Goal: Task Accomplishment & Management: Complete application form

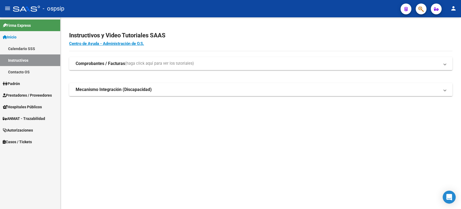
click at [30, 129] on span "Autorizaciones" at bounding box center [18, 130] width 30 height 6
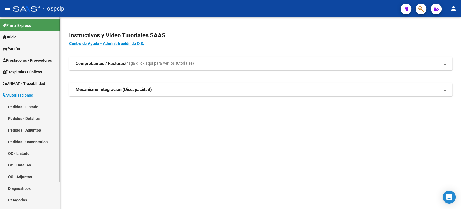
click at [32, 107] on link "Pedidos - Listado" at bounding box center [30, 107] width 60 height 12
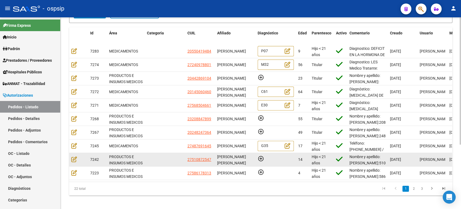
scroll to position [96, 0]
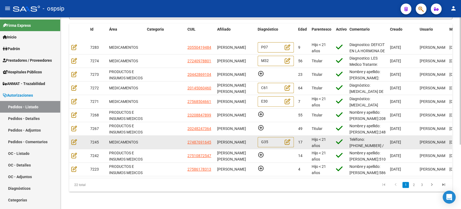
click at [231, 140] on span "[PERSON_NAME]" at bounding box center [231, 142] width 29 height 4
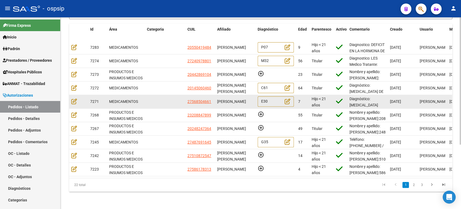
scroll to position [0, 0]
drag, startPoint x: 236, startPoint y: 101, endPoint x: 230, endPoint y: 99, distance: 6.3
click at [230, 99] on div "ASHLEY MAILEN ESCARLON" at bounding box center [235, 101] width 36 height 6
click at [75, 98] on icon at bounding box center [74, 101] width 6 height 6
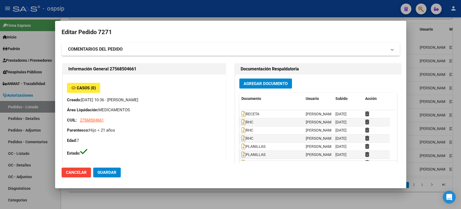
type input "Santa Fe, ROSARIO, FORNIELES 238"
drag, startPoint x: 342, startPoint y: 24, endPoint x: 322, endPoint y: 102, distance: 80.4
click at [298, 150] on mat-dialog-container "Editar Pedido 7271 COMENTARIOS DEL PEDIDO Escriba su comentario aquí. Enviar co…" at bounding box center [230, 104] width 351 height 167
click at [461, 52] on div at bounding box center [230, 104] width 461 height 209
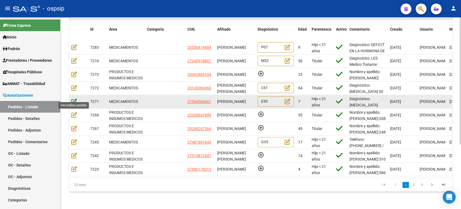
click at [75, 98] on icon at bounding box center [74, 101] width 6 height 6
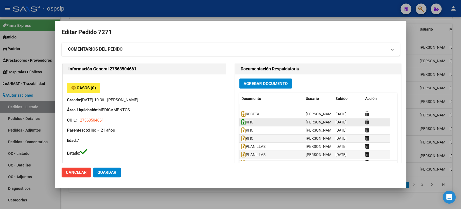
type input "Santa Fe, ROSARIO, FORNIELES 238"
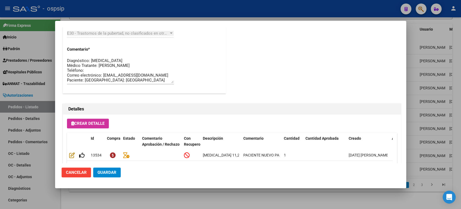
scroll to position [377, 0]
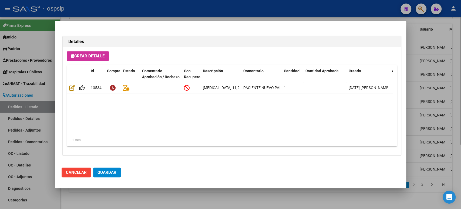
click at [455, 82] on div at bounding box center [230, 104] width 461 height 209
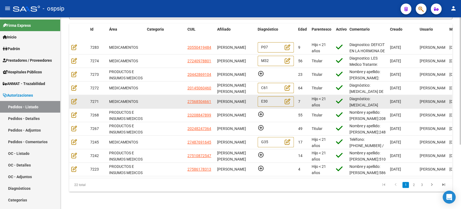
scroll to position [0, 0]
drag, startPoint x: 242, startPoint y: 100, endPoint x: 216, endPoint y: 95, distance: 25.6
click at [216, 95] on datatable-body-cell "ASHLEY MAILEN ESCARLON" at bounding box center [235, 101] width 41 height 13
copy span "ASHLEY MAILEN ESCARLON"
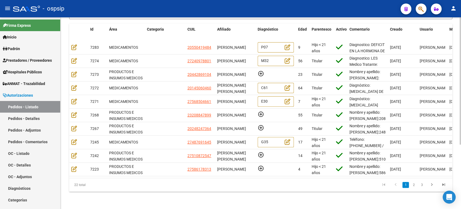
copy span "ASHLEY MAILEN ESCARLON"
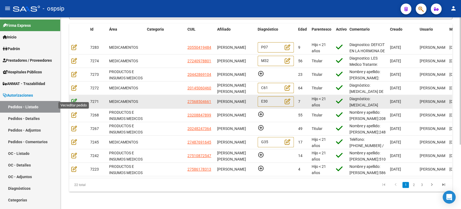
click at [72, 98] on icon at bounding box center [74, 101] width 6 height 6
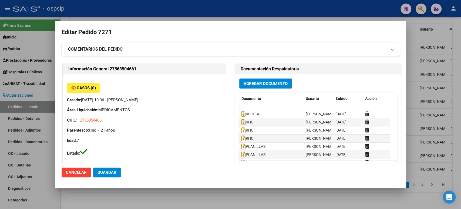
type input "Santa Fe, ROSARIO, FORNIELES 238"
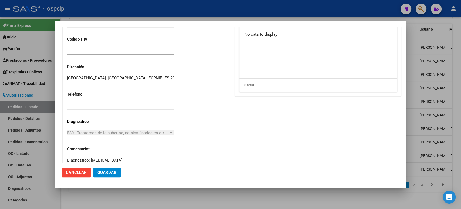
scroll to position [377, 0]
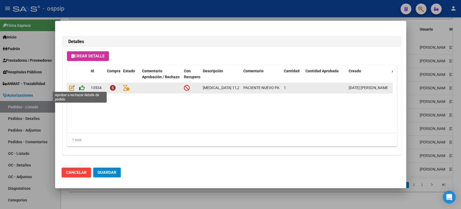
click at [81, 88] on icon at bounding box center [82, 88] width 6 height 6
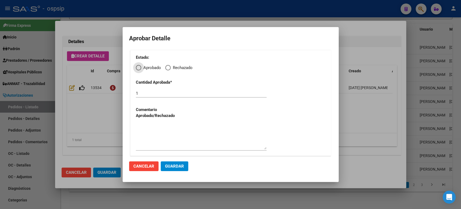
click at [142, 69] on span "Aprobado" at bounding box center [151, 68] width 20 height 6
click at [141, 69] on input "Aprobado" at bounding box center [138, 67] width 5 height 5
radio input "true"
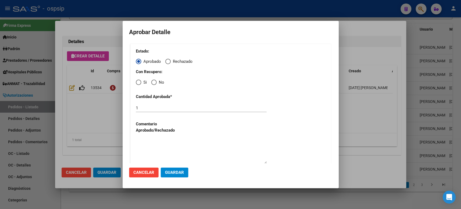
click at [139, 83] on span "Elija una opción" at bounding box center [138, 81] width 5 height 5
click at [139, 83] on input "Si" at bounding box center [138, 81] width 5 height 5
radio input "true"
click at [177, 168] on button "Guardar" at bounding box center [175, 172] width 28 height 10
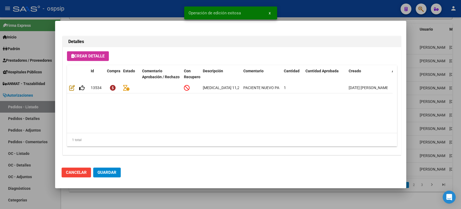
type input "SANTA FE, GENERAL LAGOS, URQUIZA 495"
click at [112, 175] on button "Guardar" at bounding box center [107, 172] width 28 height 10
click at [429, 126] on div at bounding box center [230, 104] width 461 height 209
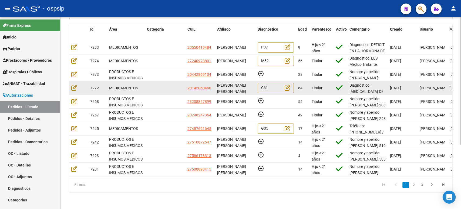
scroll to position [0, 0]
drag, startPoint x: 235, startPoint y: 87, endPoint x: 215, endPoint y: 78, distance: 21.3
click at [215, 81] on datatable-body-cell "MIGUEL ANGEL VADALA" at bounding box center [235, 87] width 41 height 13
copy span "MIGUEL ANGEL VADALA"
click at [74, 85] on icon at bounding box center [74, 88] width 6 height 6
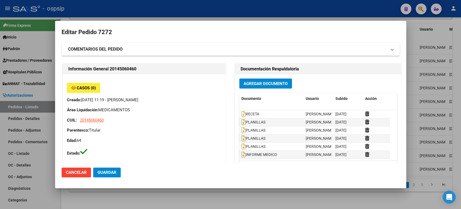
type input "VADALA MIGUEL ANGEL"
type input "Buenos Aires, INGENIERO PABLO, PATRICIAS MENDOCINAS 1013"
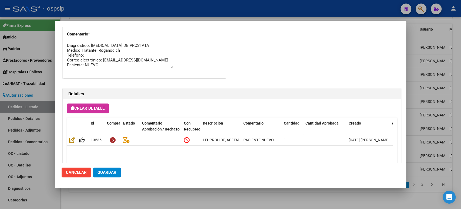
scroll to position [377, 0]
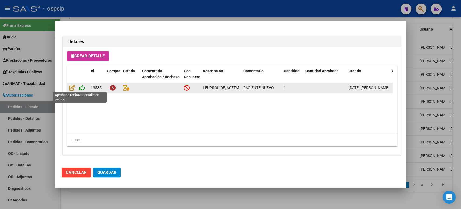
click at [81, 86] on icon at bounding box center [82, 88] width 6 height 6
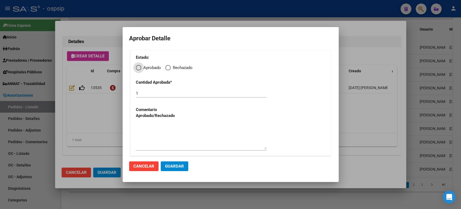
click at [140, 68] on span "Elija una opción" at bounding box center [138, 67] width 5 height 5
click at [140, 68] on input "Aprobado" at bounding box center [138, 67] width 5 height 5
radio input "true"
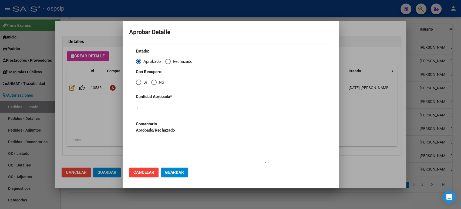
click at [138, 82] on span "Elija una opción" at bounding box center [138, 82] width 0 height 0
click at [138, 82] on input "Si" at bounding box center [138, 81] width 5 height 5
radio input "true"
click at [174, 172] on span "Guardar" at bounding box center [174, 172] width 19 height 5
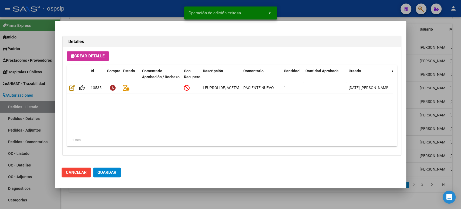
type input "MIGUEL ANGEL VADALA"
type input "BUENOS AIRES, PABLO NOGUES, PARACAS 2017"
click at [108, 171] on span "Guardar" at bounding box center [107, 172] width 19 height 5
click at [433, 105] on div at bounding box center [230, 104] width 461 height 209
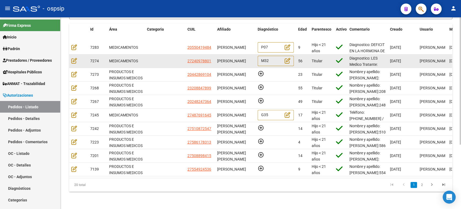
scroll to position [0, 0]
drag, startPoint x: 231, startPoint y: 60, endPoint x: 219, endPoint y: 55, distance: 13.7
click at [219, 58] on div "BEATRIZ VERONICA REQUENA" at bounding box center [235, 61] width 36 height 6
click at [218, 59] on span "BEATRIZ VERONICA REQUENA" at bounding box center [231, 61] width 29 height 4
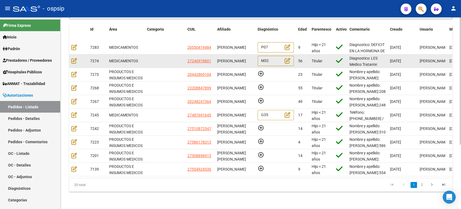
drag, startPoint x: 218, startPoint y: 54, endPoint x: 233, endPoint y: 61, distance: 16.8
click at [233, 61] on span "BEATRIZ VERONICA REQUENA" at bounding box center [231, 61] width 29 height 4
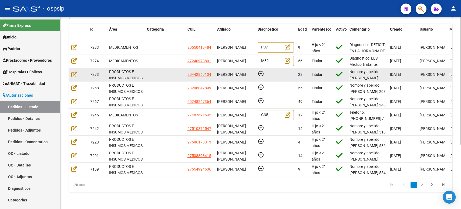
copy span "BEATRIZ VERONICA REQUENA"
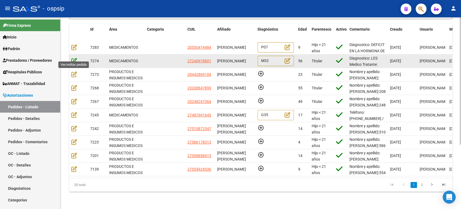
click at [74, 58] on icon at bounding box center [74, 61] width 6 height 6
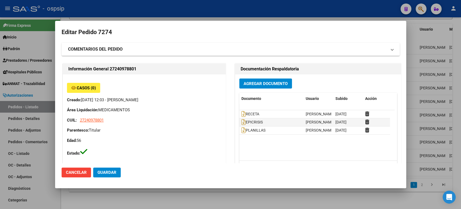
type input "Buenos Aires, AVELLANEDA, salcedo 1529"
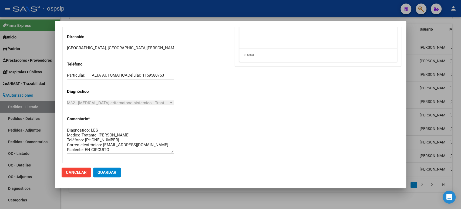
scroll to position [377, 0]
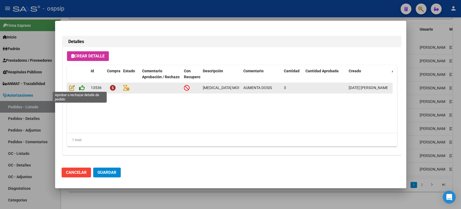
click at [82, 88] on icon at bounding box center [82, 88] width 6 height 6
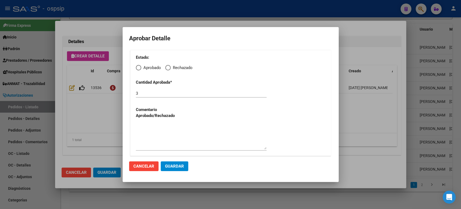
click at [141, 67] on span "Elija una opción" at bounding box center [138, 67] width 5 height 5
click at [141, 67] on input "Aprobado" at bounding box center [138, 67] width 5 height 5
radio input "true"
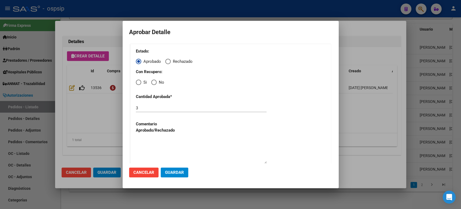
click at [137, 83] on span "Elija una opción" at bounding box center [138, 81] width 5 height 5
click at [137, 83] on input "Si" at bounding box center [138, 81] width 5 height 5
radio input "true"
click at [182, 175] on button "Guardar" at bounding box center [175, 172] width 28 height 10
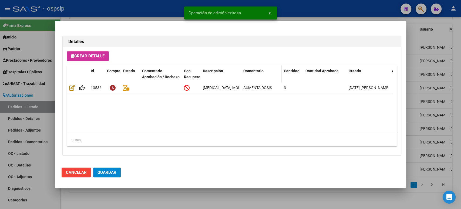
type input "MENDOZA, LAS HERAS, TACUARI 69"
click at [105, 174] on span "Guardar" at bounding box center [107, 172] width 19 height 5
click at [447, 83] on div at bounding box center [230, 104] width 461 height 209
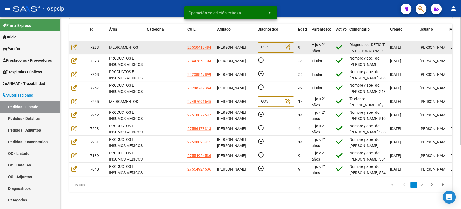
scroll to position [0, 0]
drag, startPoint x: 241, startPoint y: 48, endPoint x: 216, endPoint y: 37, distance: 28.1
click at [216, 41] on datatable-body-cell "[PERSON_NAME]" at bounding box center [235, 47] width 41 height 13
copy span "[PERSON_NAME]"
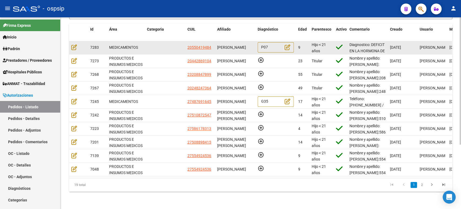
click at [233, 44] on div "[PERSON_NAME]" at bounding box center [235, 47] width 36 height 6
drag, startPoint x: 240, startPoint y: 48, endPoint x: 218, endPoint y: 42, distance: 22.4
click at [218, 44] on div "[PERSON_NAME]" at bounding box center [235, 47] width 36 height 6
copy span "[PERSON_NAME]"
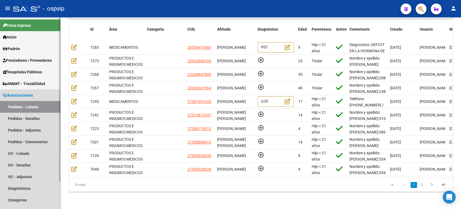
click at [31, 106] on link "Pedidos - Listado" at bounding box center [30, 107] width 60 height 12
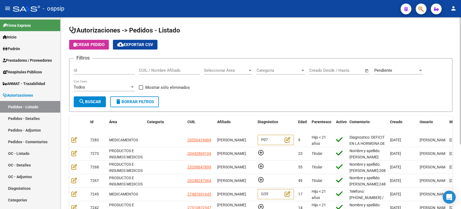
click at [103, 69] on input "Id" at bounding box center [104, 70] width 61 height 5
click at [170, 71] on input "CUIL / Nombre Afiliado" at bounding box center [169, 70] width 61 height 5
paste input "[URL][DOMAIN_NAME]"
type input "[URL][DOMAIN_NAME]"
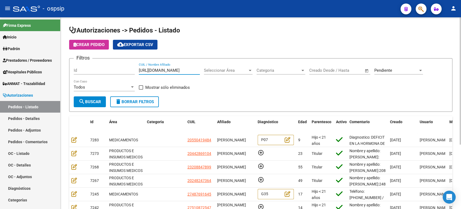
click at [102, 101] on button "search Buscar" at bounding box center [90, 101] width 32 height 11
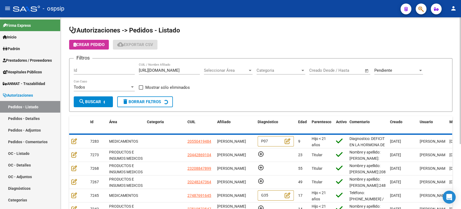
click at [401, 74] on div "Pendiente Seleccionar Estado" at bounding box center [399, 69] width 49 height 12
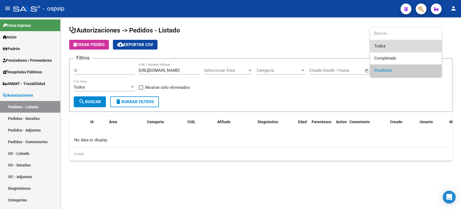
click at [380, 51] on span "Todos" at bounding box center [406, 46] width 63 height 12
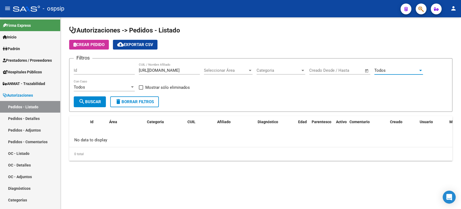
drag, startPoint x: 83, startPoint y: 113, endPoint x: 85, endPoint y: 109, distance: 4.3
click at [84, 112] on div "Autorizaciones -> Pedidos - Listado Crear Pedido cloud_download Exportar CSV Fi…" at bounding box center [260, 93] width 383 height 135
click at [89, 106] on button "search Buscar" at bounding box center [90, 101] width 32 height 11
click at [152, 71] on input "[URL][DOMAIN_NAME]" at bounding box center [169, 70] width 61 height 5
click at [132, 71] on input "Id" at bounding box center [104, 70] width 61 height 5
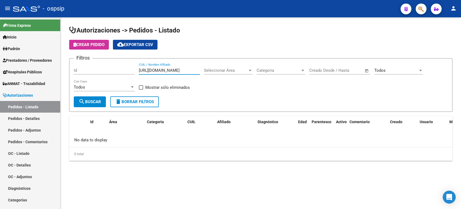
scroll to position [0, 29]
drag, startPoint x: 139, startPoint y: 69, endPoint x: 249, endPoint y: 86, distance: 111.6
click at [249, 86] on div "Filtros Id [URL][DOMAIN_NAME] CUIL / Nombre Afiliado Seleccionar Área Seleccion…" at bounding box center [261, 80] width 374 height 34
paste input "[PERSON_NAME]"
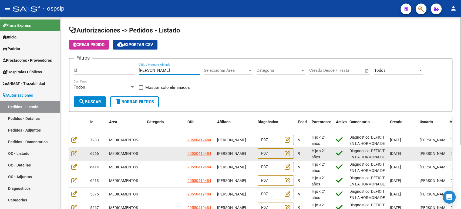
scroll to position [30, 0]
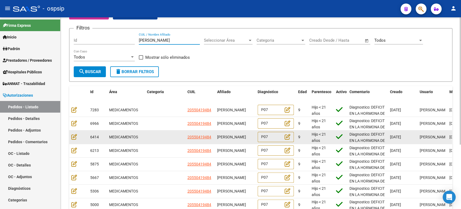
type input "[PERSON_NAME]"
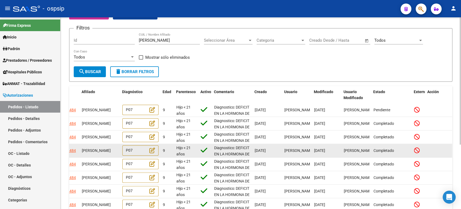
scroll to position [0, 136]
drag, startPoint x: 229, startPoint y: 138, endPoint x: 343, endPoint y: 152, distance: 114.7
click at [317, 152] on datatable-scroller "7283 MEDICAMENTOS 20550419484 [PERSON_NAME] P07 9 Hijo < 21 años Diagnostico: D…" at bounding box center [125, 170] width 383 height 135
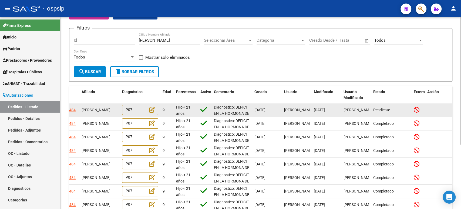
click at [377, 113] on datatable-body-cell "Pendiente" at bounding box center [391, 109] width 41 height 13
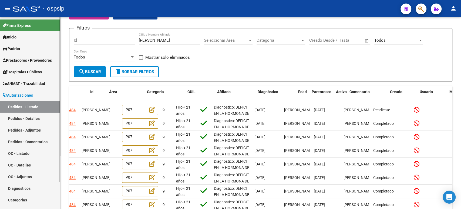
scroll to position [0, 0]
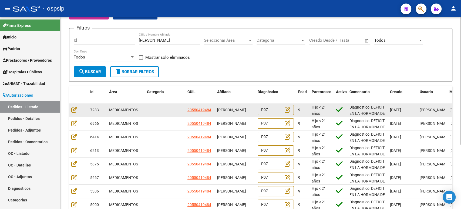
drag, startPoint x: 394, startPoint y: 108, endPoint x: 112, endPoint y: 115, distance: 281.4
click at [112, 115] on div "7283 MEDICAMENTOS 20550419484 [PERSON_NAME] P07 9 Hijo < 21 años Diagnostico: D…" at bounding box center [328, 110] width 519 height 14
click at [75, 111] on icon at bounding box center [74, 109] width 6 height 6
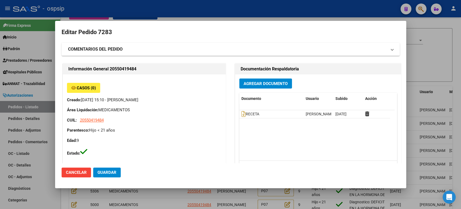
type input "[GEOGRAPHIC_DATA], [PERSON_NAME] 344"
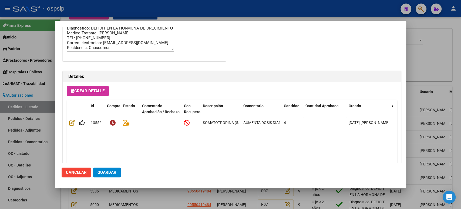
scroll to position [377, 0]
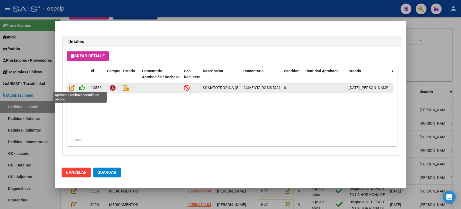
click at [82, 88] on icon at bounding box center [82, 88] width 6 height 6
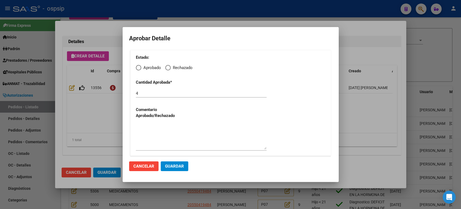
click at [136, 67] on span "Elija una opción" at bounding box center [138, 67] width 5 height 5
click at [136, 67] on input "Aprobado" at bounding box center [138, 67] width 5 height 5
radio input "true"
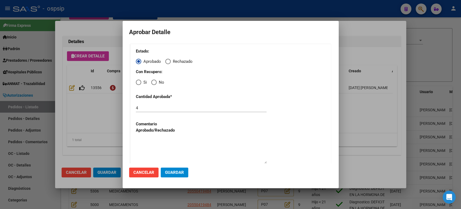
click at [139, 84] on span "Elija una opción" at bounding box center [138, 81] width 5 height 5
click at [139, 84] on input "Si" at bounding box center [138, 81] width 5 height 5
radio input "true"
click at [173, 169] on button "Guardar" at bounding box center [175, 172] width 28 height 10
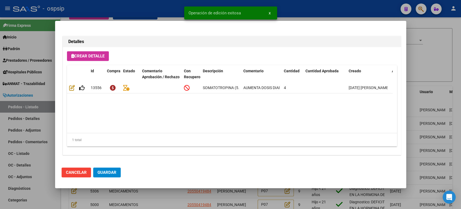
type input "[GEOGRAPHIC_DATA], [PERSON_NAME] 344"
click at [112, 172] on span "Guardar" at bounding box center [107, 172] width 19 height 5
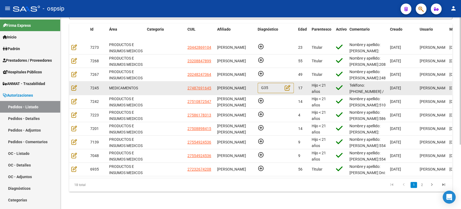
scroll to position [96, 0]
